Goal: Communication & Community: Connect with others

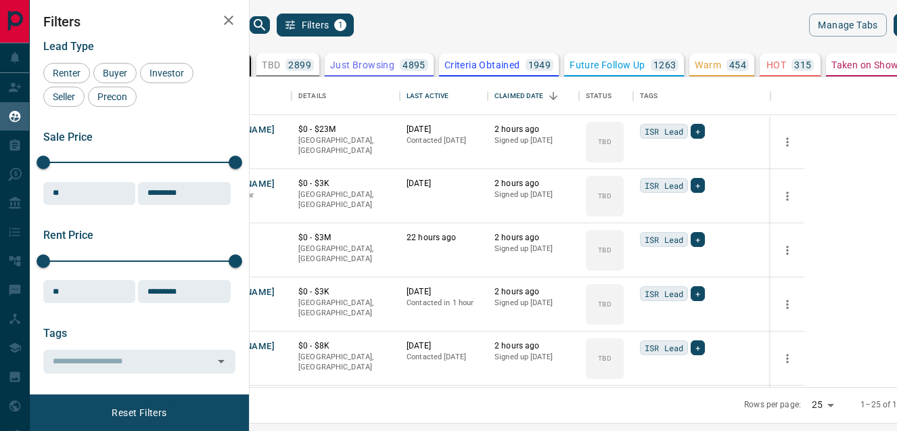
scroll to position [1, 1]
click at [275, 127] on button "[PERSON_NAME]" at bounding box center [239, 130] width 71 height 13
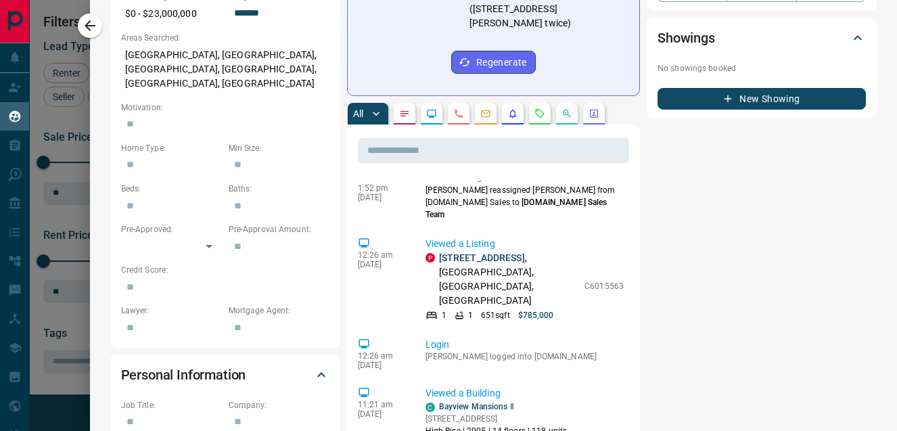
scroll to position [0, 0]
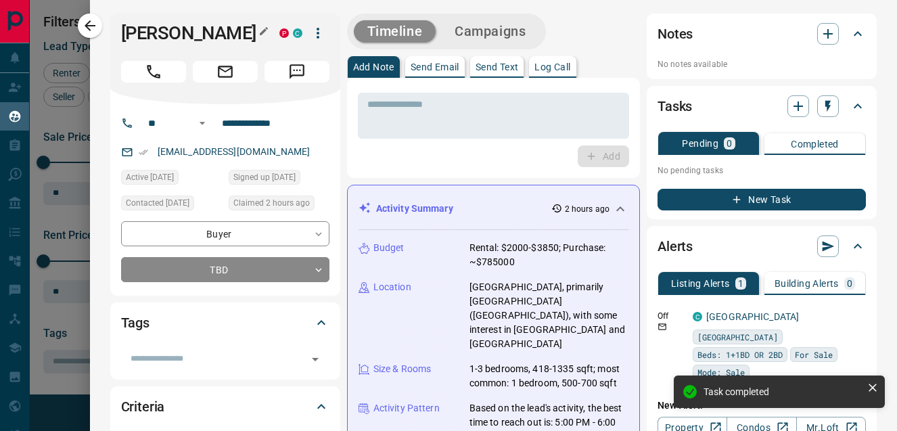
click at [185, 32] on h1 "[PERSON_NAME]" at bounding box center [190, 33] width 138 height 22
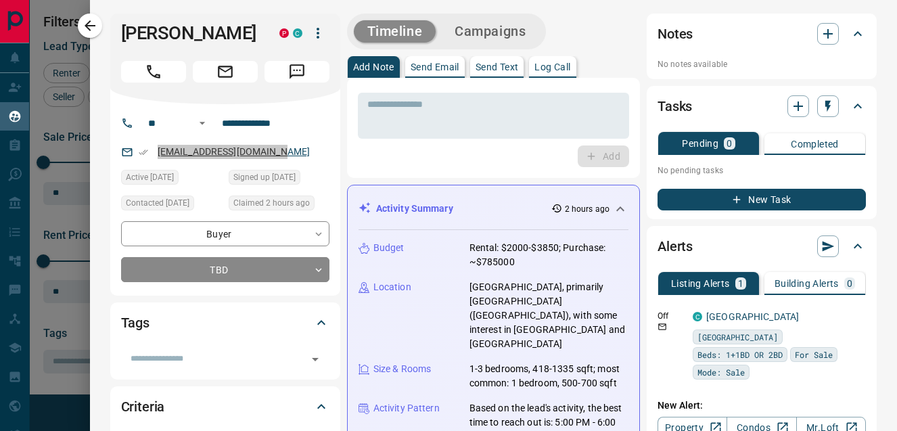
click at [0, 0] on body "Lead Transfers Claim Leads My Leads Tasks Opportunities Deals Campaigns Automat…" at bounding box center [448, 207] width 897 height 414
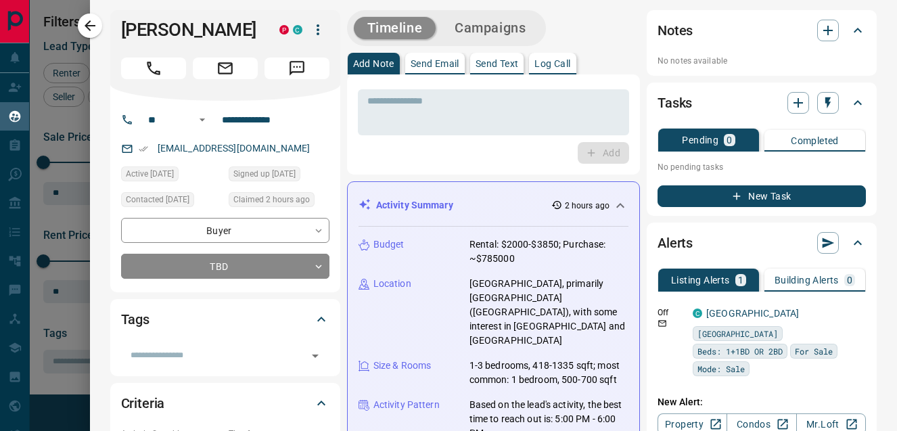
click at [200, 340] on div "​" at bounding box center [225, 350] width 208 height 31
click at [200, 348] on input "text" at bounding box center [214, 355] width 178 height 15
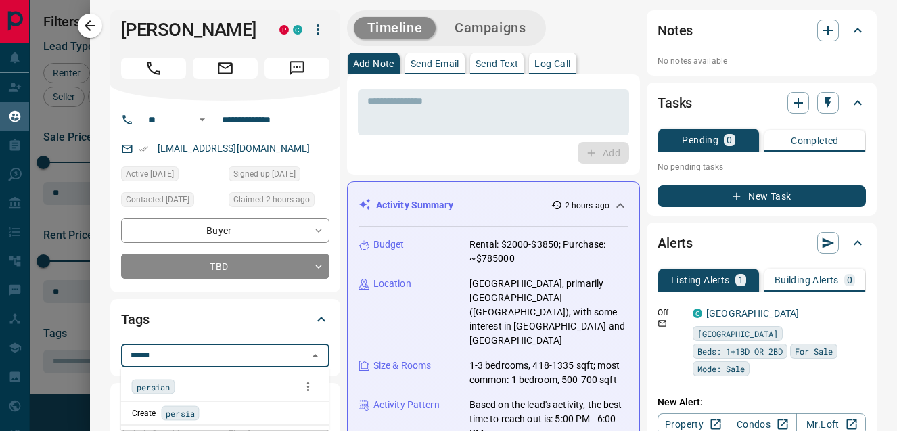
type input "*******"
click at [160, 386] on span "persian" at bounding box center [154, 387] width 34 height 14
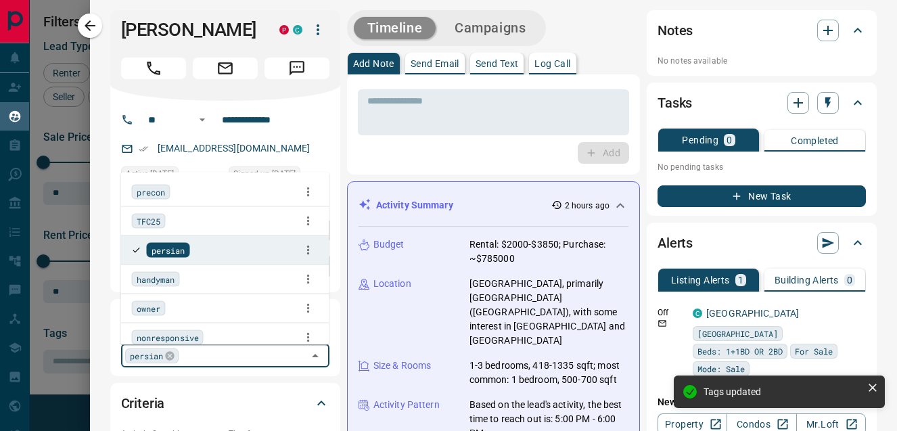
scroll to position [0, 0]
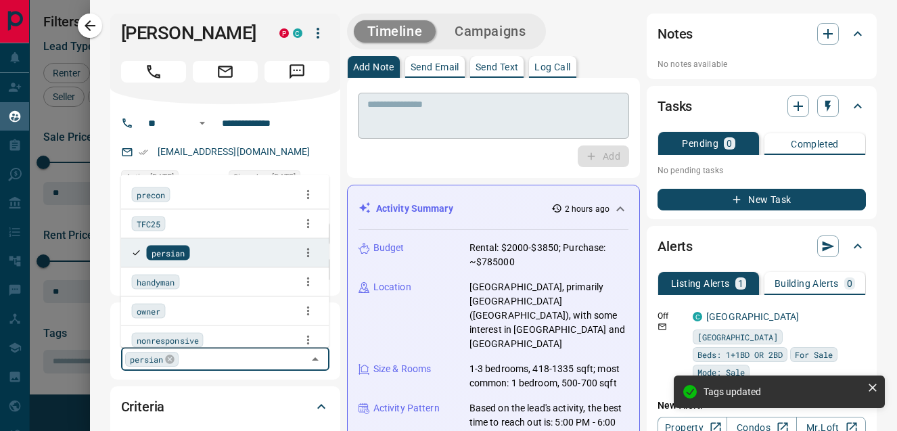
click at [392, 114] on textarea at bounding box center [493, 116] width 252 height 34
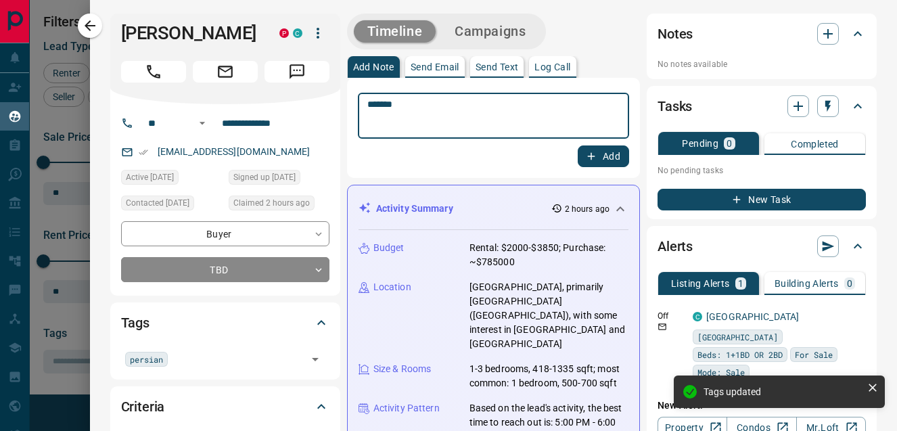
scroll to position [82, 0]
type textarea "**********"
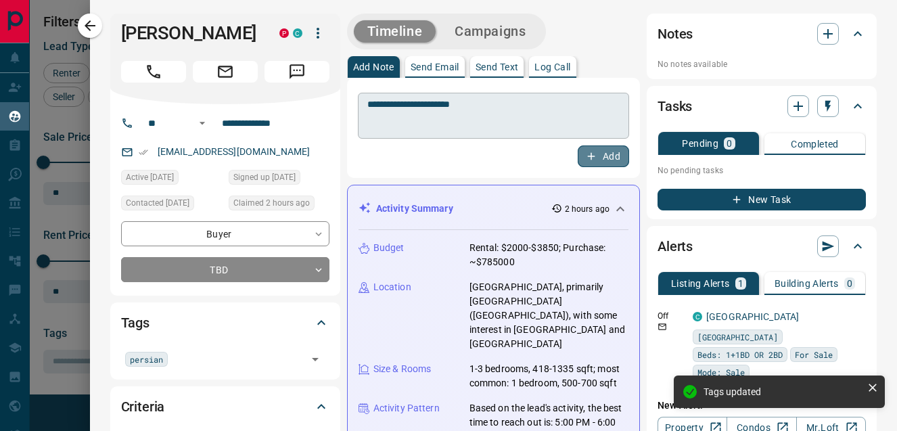
drag, startPoint x: 614, startPoint y: 158, endPoint x: 493, endPoint y: 125, distance: 125.4
click at [613, 158] on button "Add" at bounding box center [603, 156] width 51 height 22
click at [433, 72] on button "Send Email" at bounding box center [435, 67] width 60 height 22
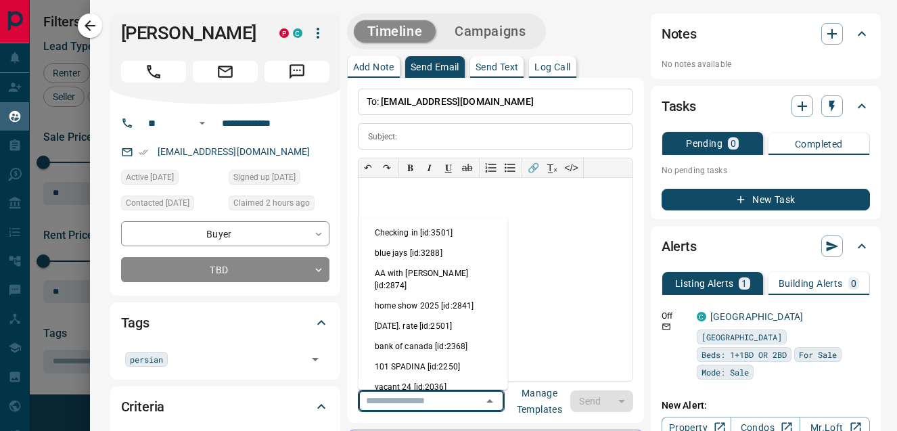
drag, startPoint x: 416, startPoint y: 399, endPoint x: 409, endPoint y: 323, distance: 76.8
click at [416, 398] on input "text" at bounding box center [412, 400] width 103 height 17
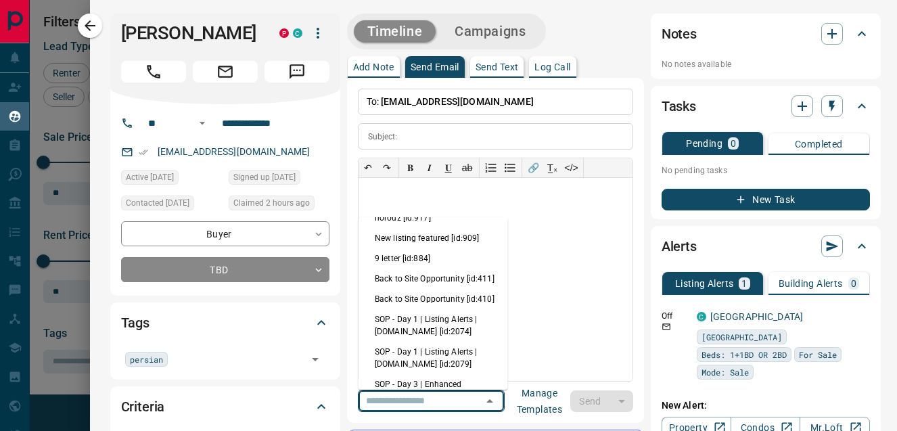
scroll to position [353, 0]
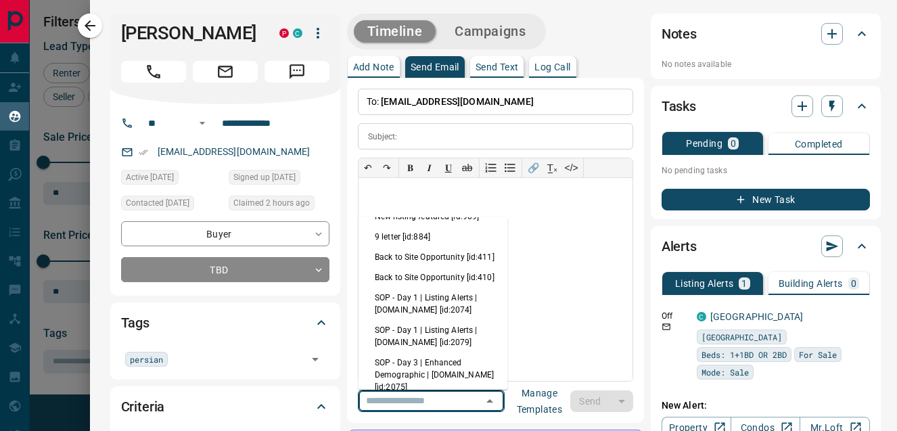
click at [418, 287] on li "SOP - Day 1 | Listing Alerts | [DOMAIN_NAME] [id:2074]" at bounding box center [432, 303] width 149 height 32
type input "**********"
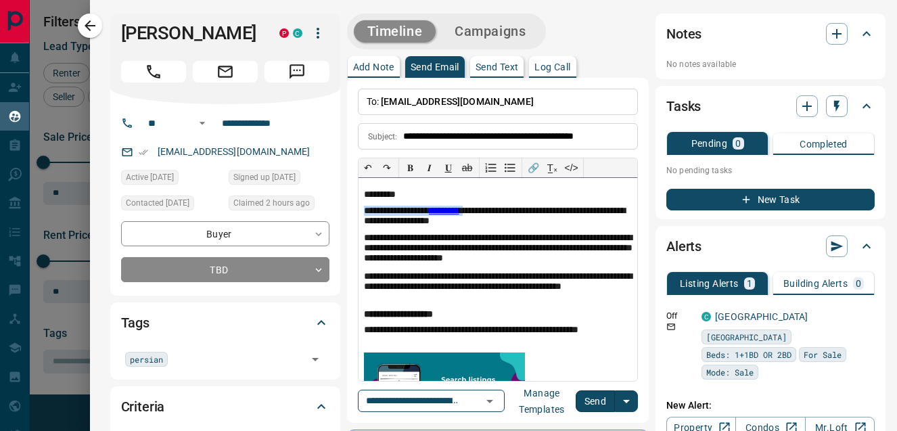
drag, startPoint x: 488, startPoint y: 210, endPoint x: 342, endPoint y: 202, distance: 146.3
click at [600, 408] on button "Send" at bounding box center [596, 401] width 40 height 22
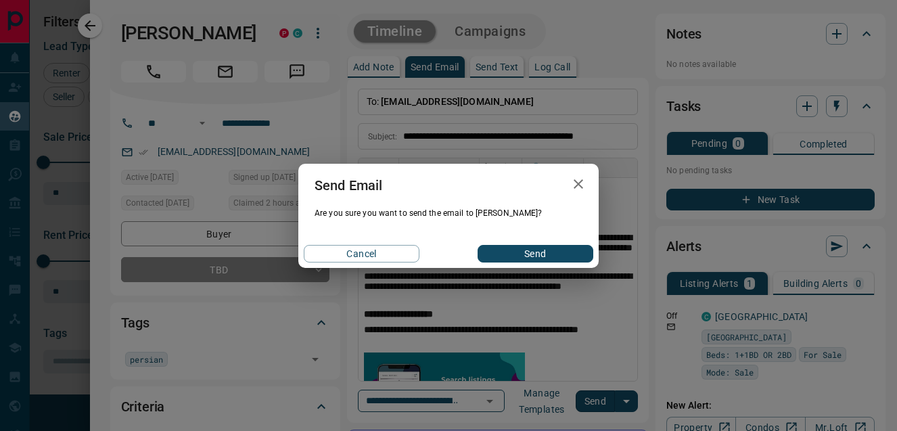
click at [537, 248] on button "Send" at bounding box center [536, 254] width 116 height 18
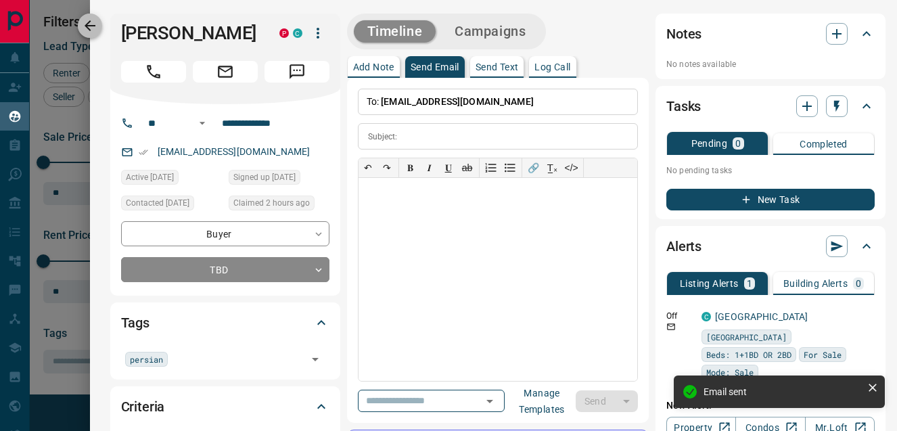
click at [92, 27] on icon "button" at bounding box center [90, 26] width 16 height 16
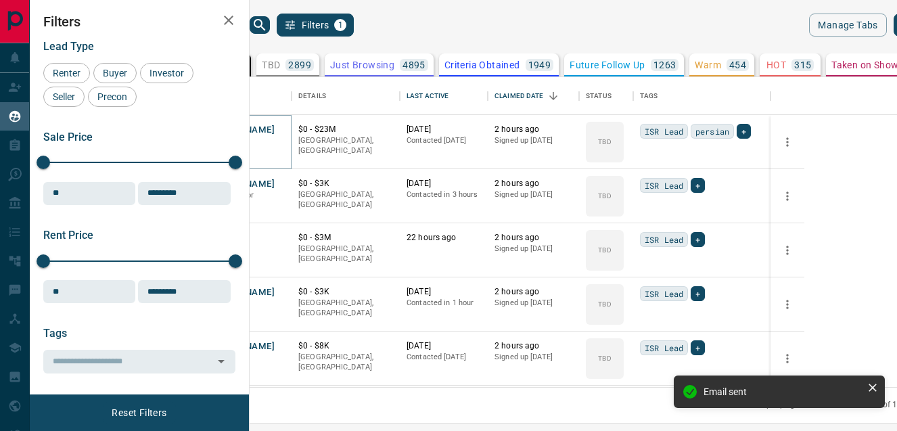
scroll to position [62, 0]
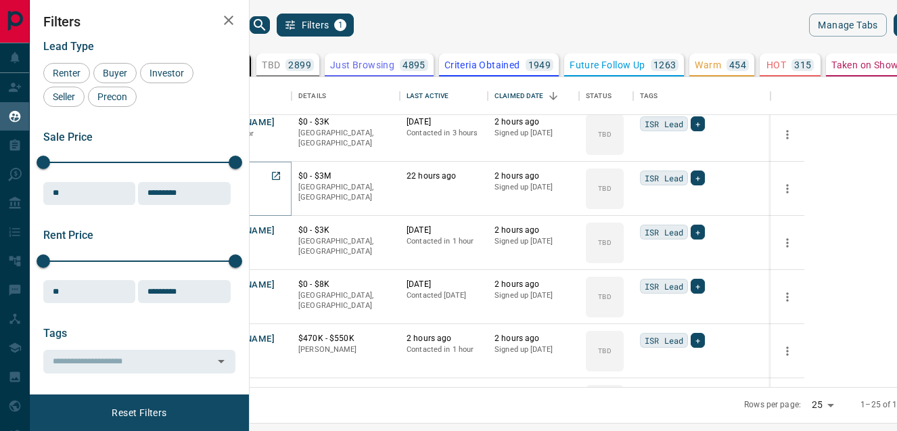
click at [217, 183] on button "T P" at bounding box center [211, 176] width 14 height 13
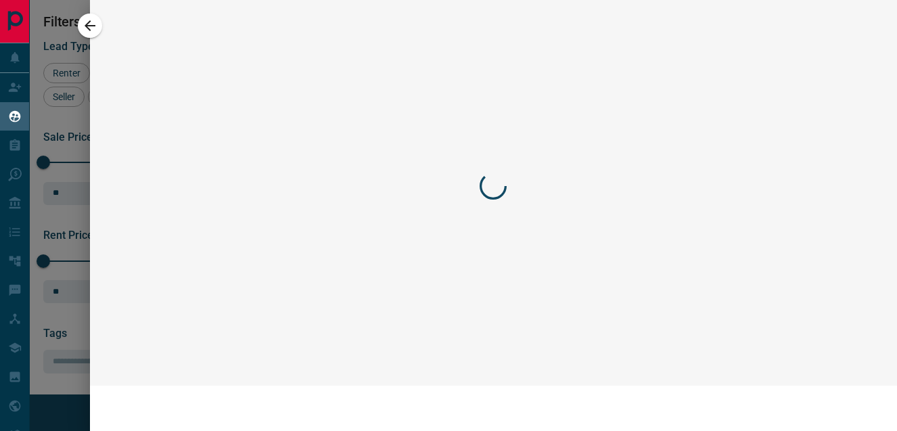
click at [304, 175] on div at bounding box center [448, 215] width 897 height 431
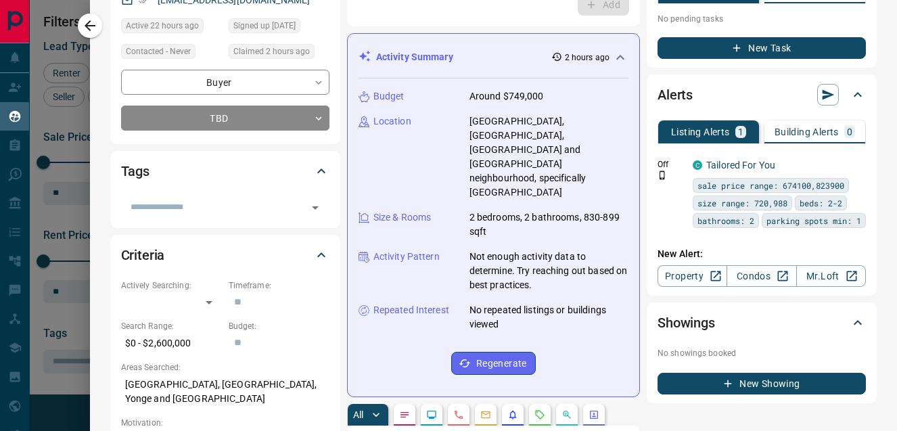
scroll to position [0, 0]
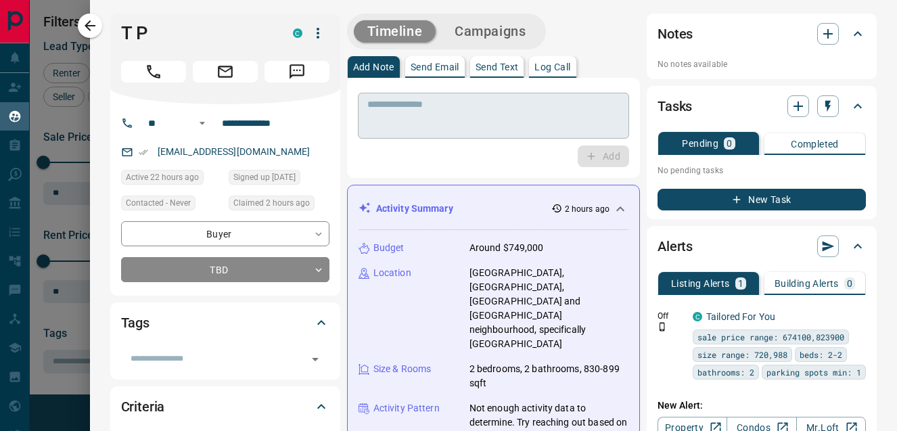
click at [401, 118] on textarea at bounding box center [493, 116] width 252 height 34
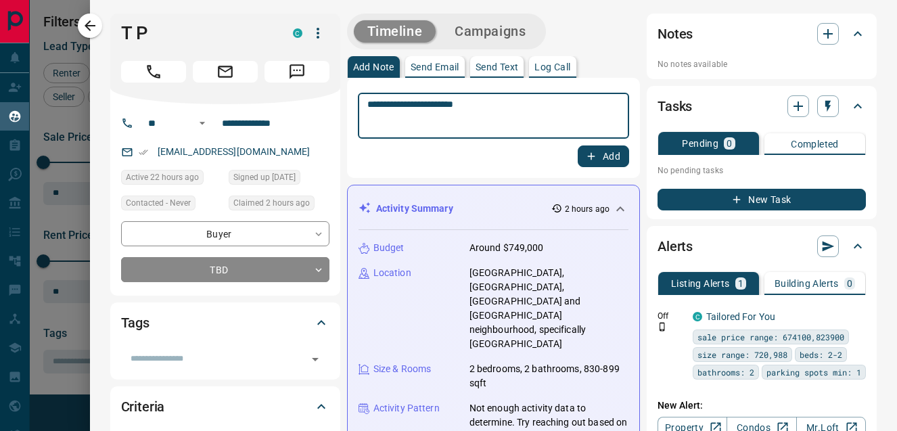
type textarea "**********"
drag, startPoint x: 620, startPoint y: 158, endPoint x: 545, endPoint y: 135, distance: 78.3
click at [619, 157] on button "Add" at bounding box center [603, 156] width 51 height 22
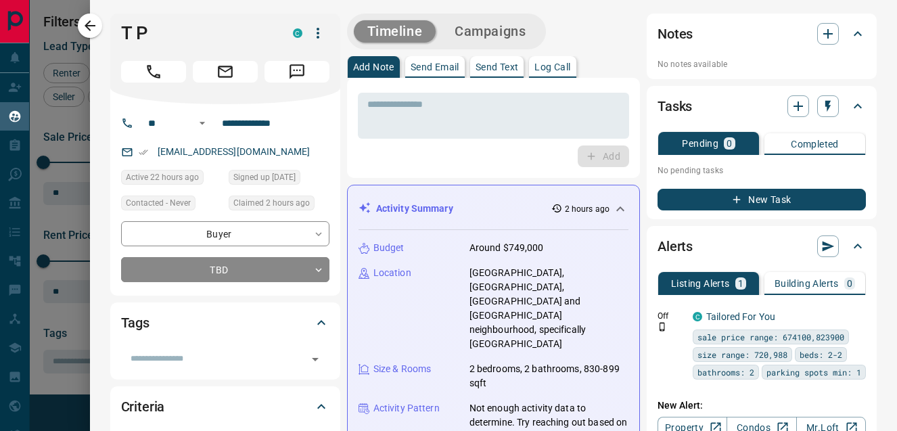
click at [424, 72] on button "Send Email" at bounding box center [435, 67] width 60 height 22
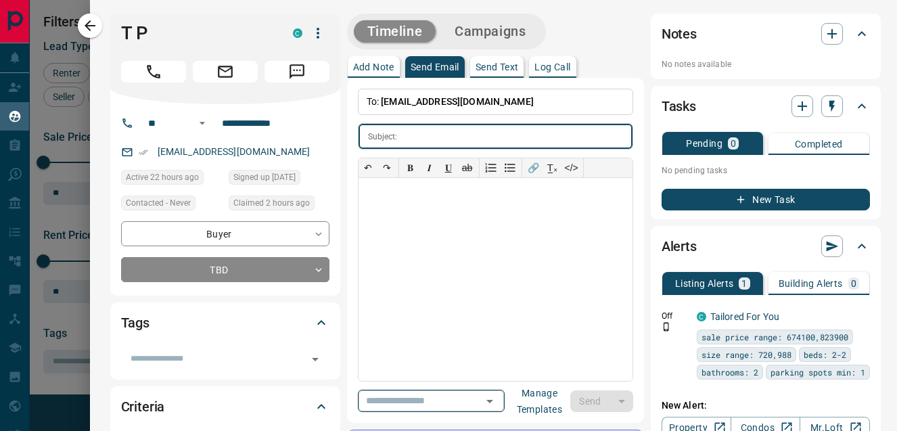
click at [402, 396] on input "text" at bounding box center [412, 400] width 103 height 17
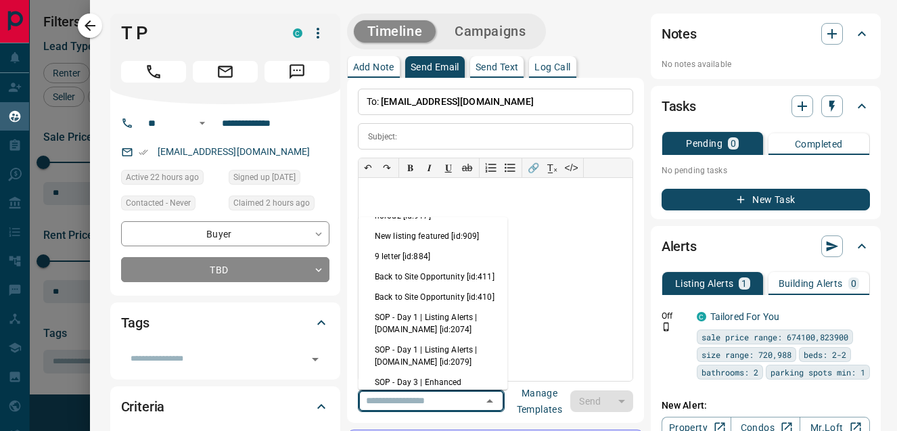
scroll to position [334, 0]
click at [415, 306] on li "SOP - Day 1 | Listing Alerts | [DOMAIN_NAME] [id:2074]" at bounding box center [432, 322] width 149 height 32
type input "**********"
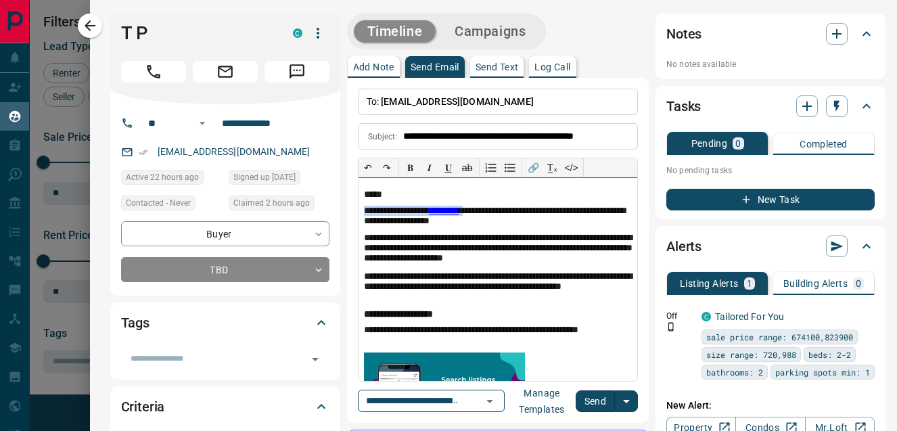
drag, startPoint x: 487, startPoint y: 210, endPoint x: 324, endPoint y: 213, distance: 163.0
click at [580, 396] on button "Send" at bounding box center [596, 401] width 40 height 22
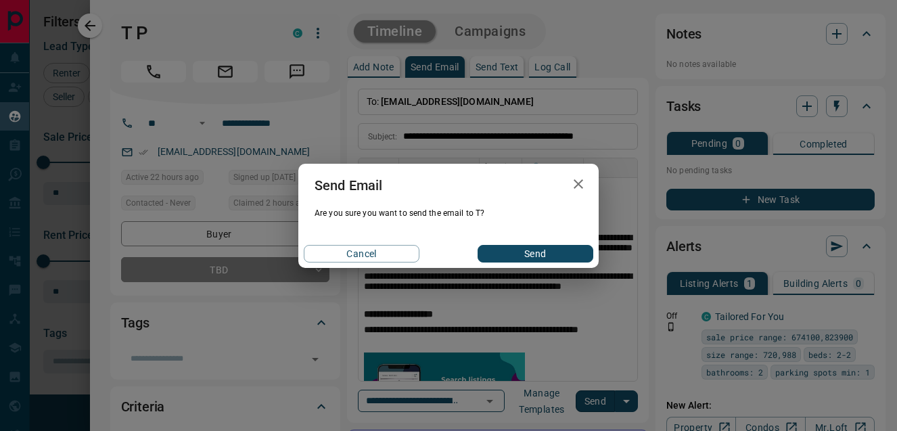
click at [553, 236] on div "Send Email Are you sure you want to send the email to T? Cancel Send" at bounding box center [448, 216] width 300 height 104
click at [545, 246] on button "Send" at bounding box center [536, 254] width 116 height 18
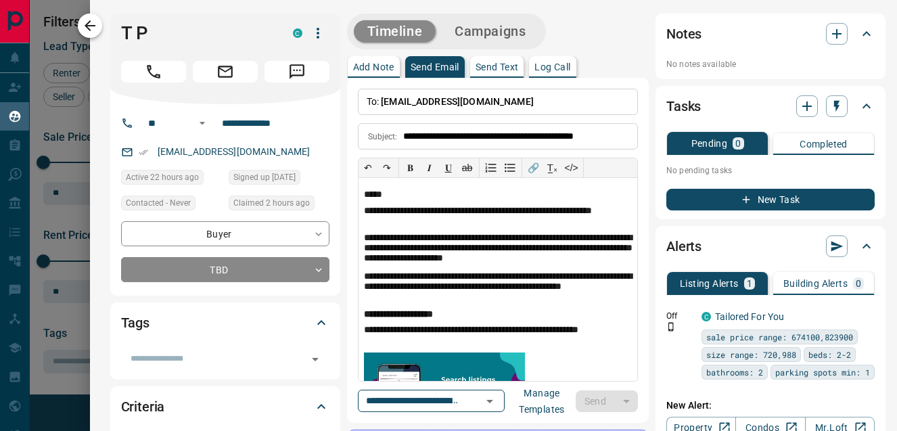
click at [89, 25] on icon "button" at bounding box center [90, 25] width 11 height 11
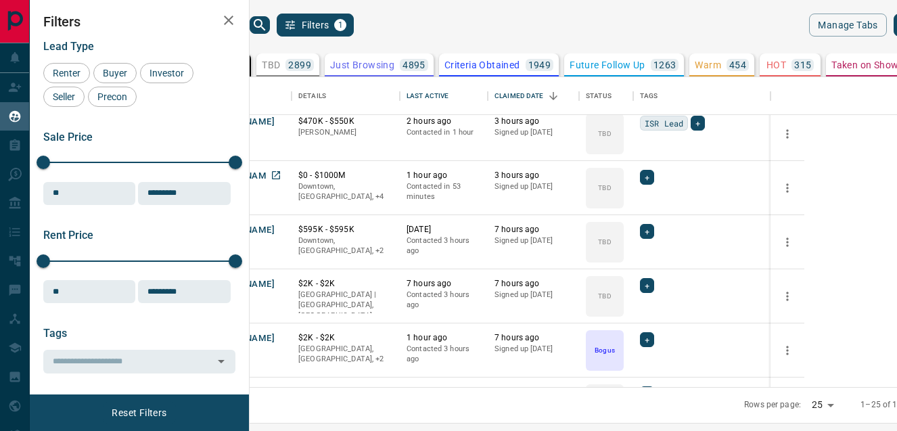
scroll to position [299, 0]
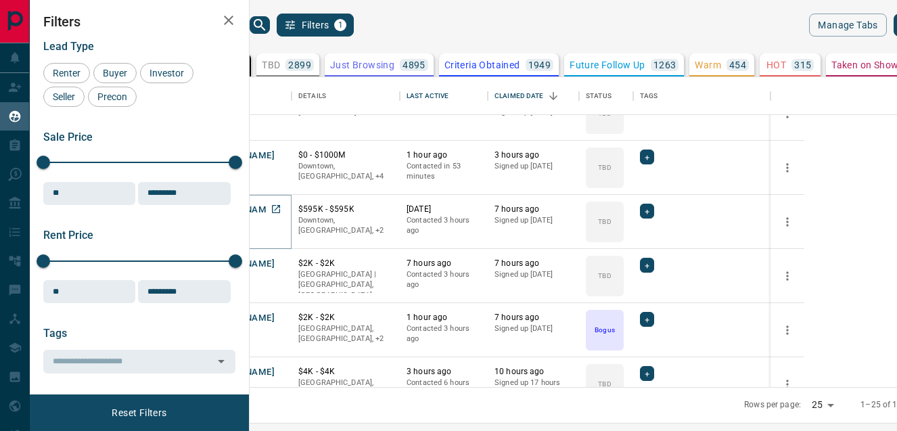
click at [275, 207] on button "[PERSON_NAME]" at bounding box center [239, 210] width 71 height 13
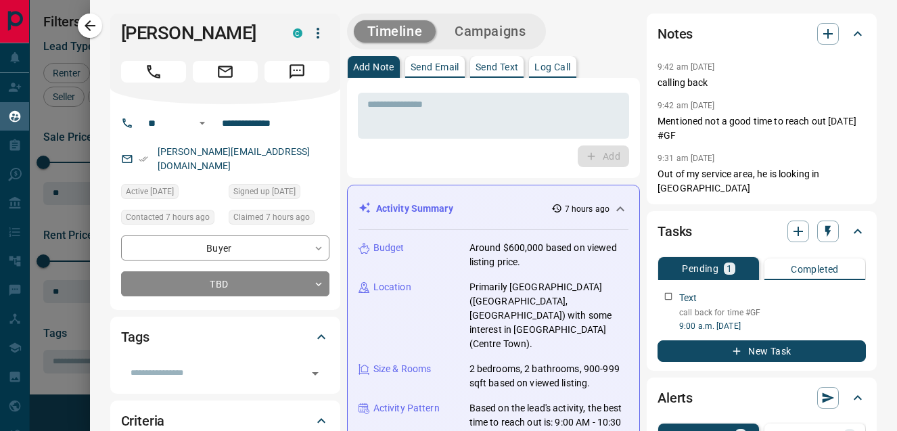
click at [92, 26] on icon "button" at bounding box center [90, 25] width 11 height 11
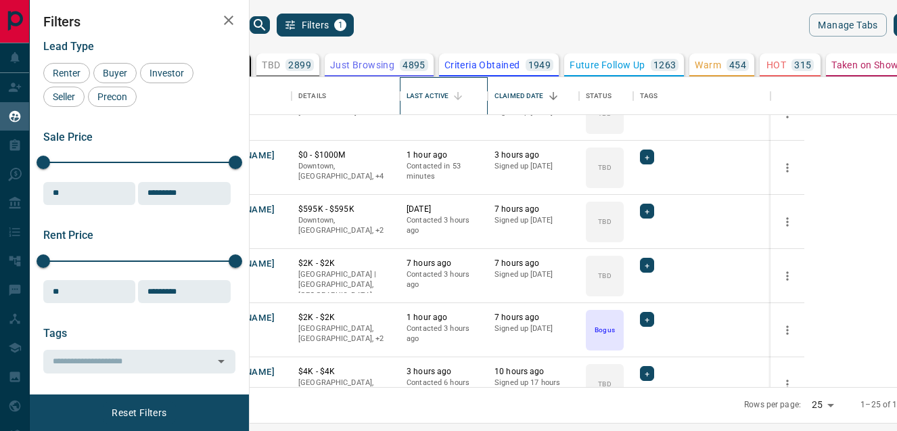
click at [448, 91] on div "Last Active" at bounding box center [428, 96] width 42 height 38
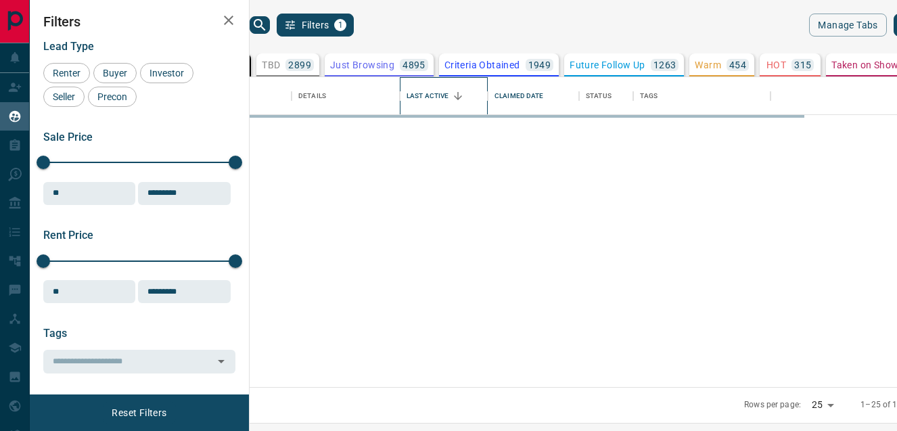
scroll to position [0, 0]
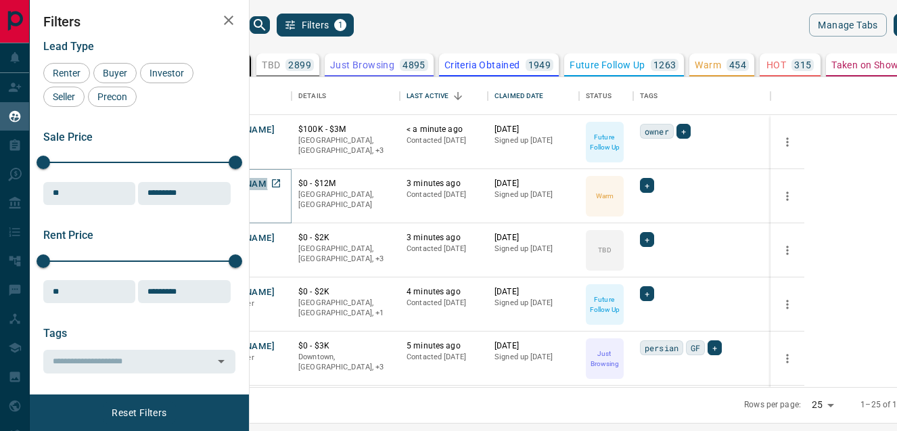
click at [275, 185] on button "[PERSON_NAME]" at bounding box center [239, 184] width 71 height 13
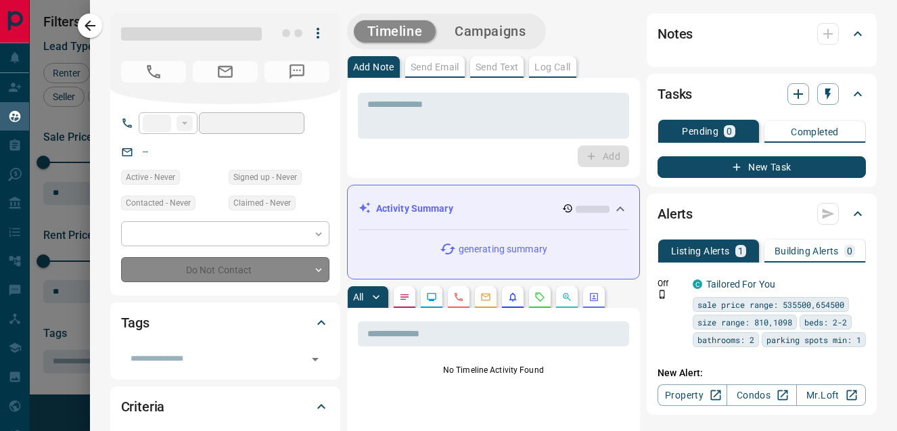
type input "**"
type input "**********"
type input "*"
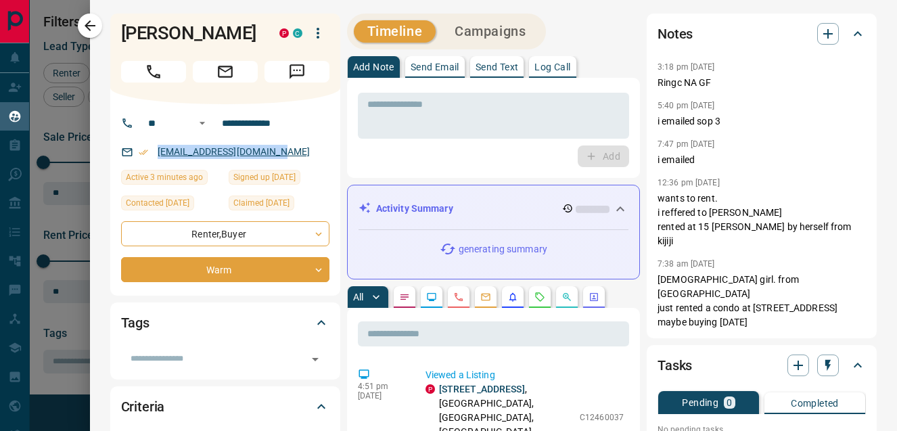
copy link "[EMAIL_ADDRESS][DOMAIN_NAME]"
click at [430, 66] on p "Send Email" at bounding box center [435, 66] width 49 height 9
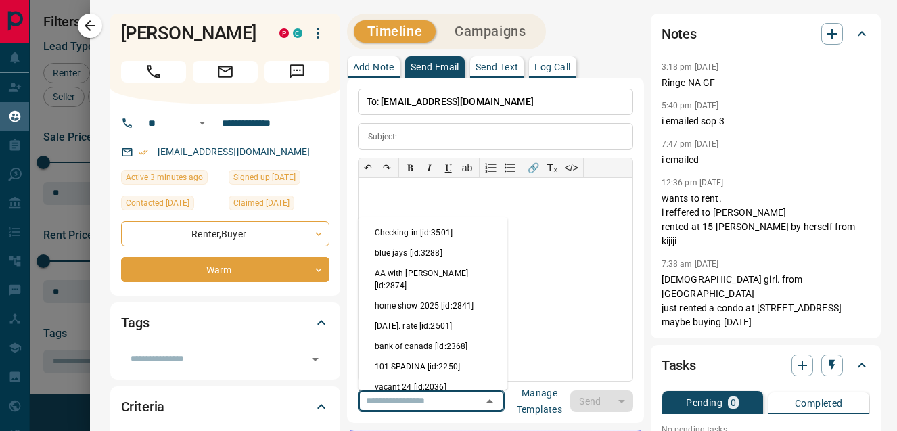
click at [444, 396] on input "text" at bounding box center [412, 400] width 103 height 17
